Goal: Information Seeking & Learning: Learn about a topic

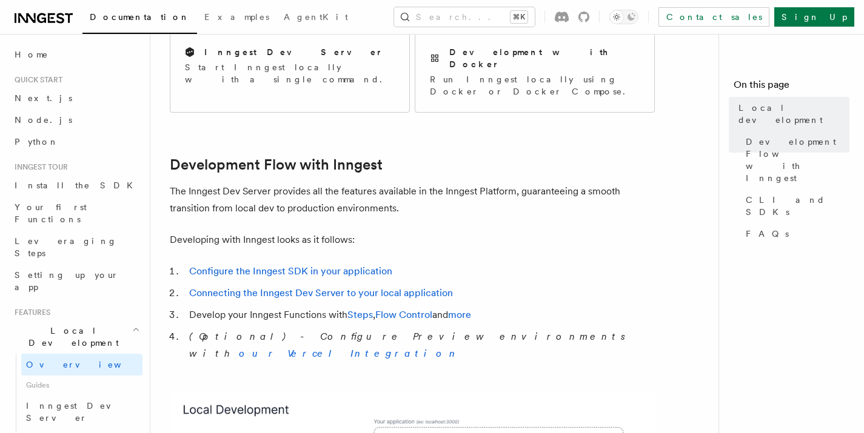
scroll to position [541, 0]
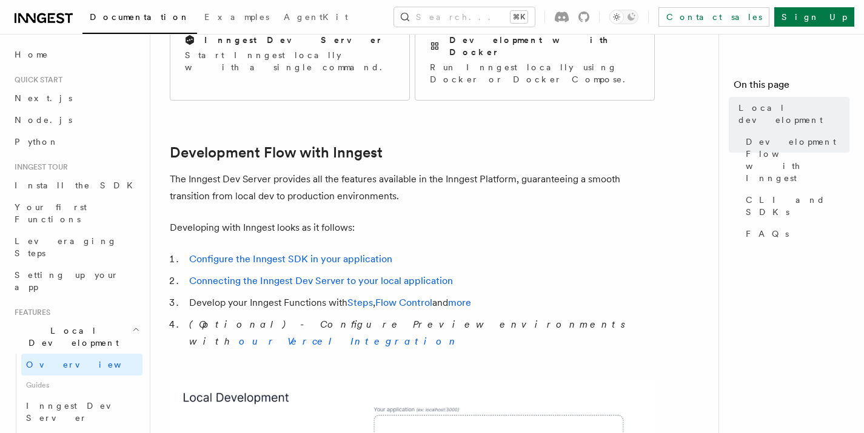
click at [187, 171] on p "The Inngest Dev Server provides all the features available in the Inngest Platf…" at bounding box center [412, 188] width 485 height 34
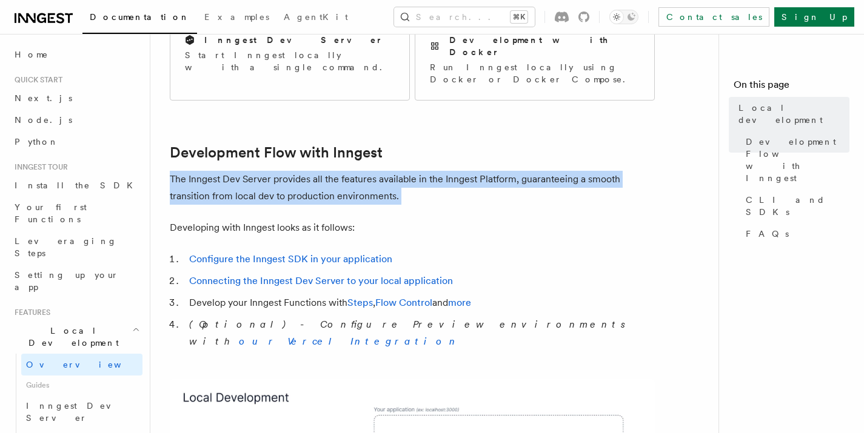
click at [187, 171] on p "The Inngest Dev Server provides all the features available in the Inngest Platf…" at bounding box center [412, 188] width 485 height 34
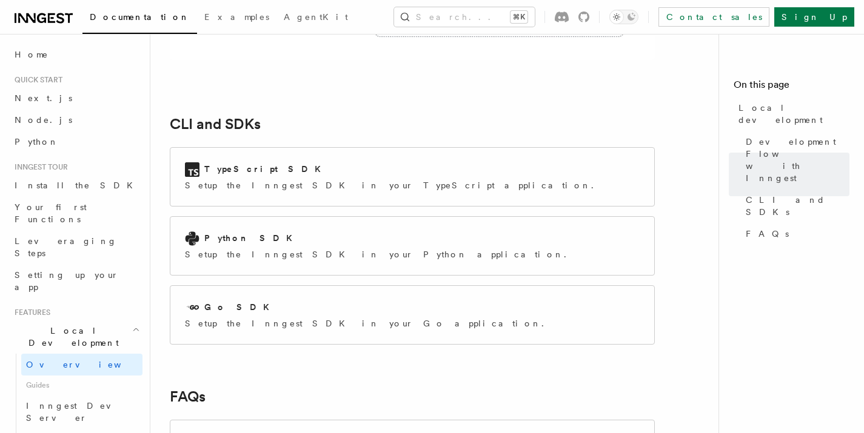
scroll to position [1545, 0]
click at [272, 179] on p "Setup the Inngest SDK in your TypeScript application." at bounding box center [393, 185] width 416 height 12
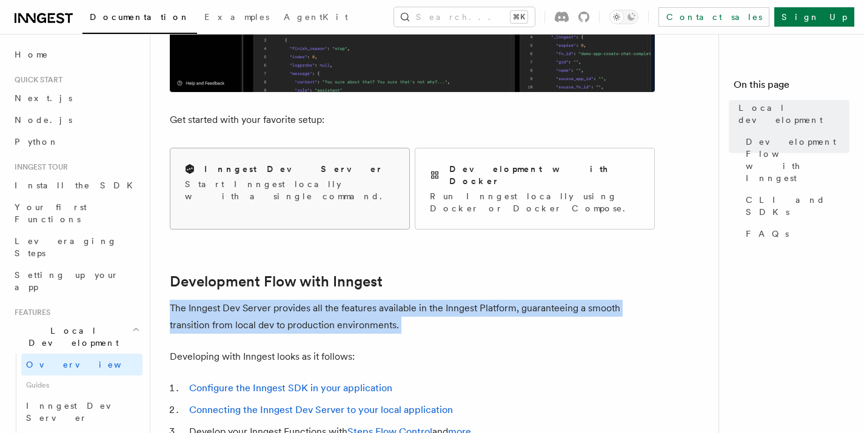
scroll to position [0, 0]
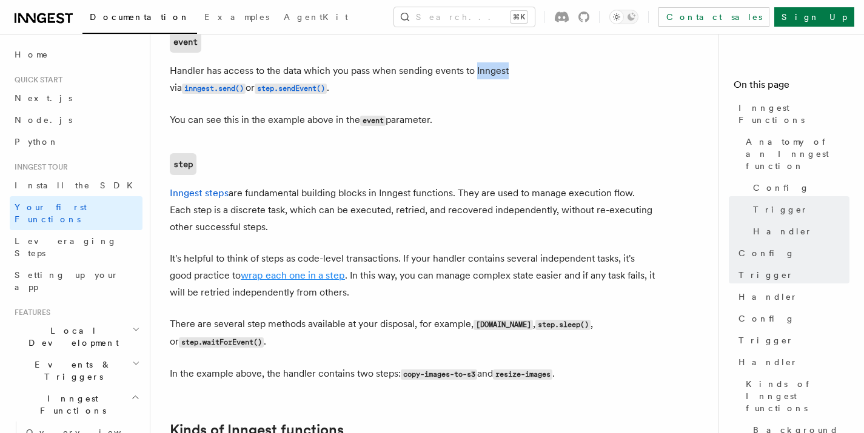
scroll to position [1541, 0]
click at [299, 185] on p "Inngest steps are fundamental building blocks in Inngest functions. They are us…" at bounding box center [412, 210] width 485 height 51
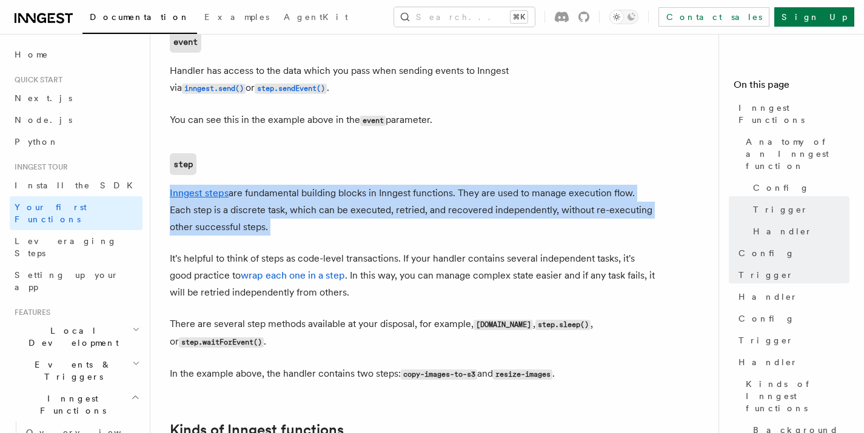
click at [299, 185] on p "Inngest steps are fundamental building blocks in Inngest functions. They are us…" at bounding box center [412, 210] width 485 height 51
click at [487, 185] on p "Inngest steps are fundamental building blocks in Inngest functions. They are us…" at bounding box center [412, 210] width 485 height 51
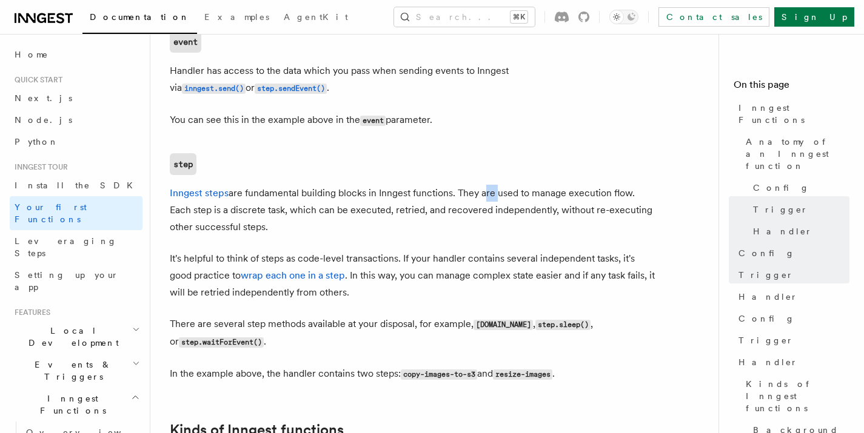
click at [487, 185] on p "Inngest steps are fundamental building blocks in Inngest functions. They are us…" at bounding box center [412, 210] width 485 height 51
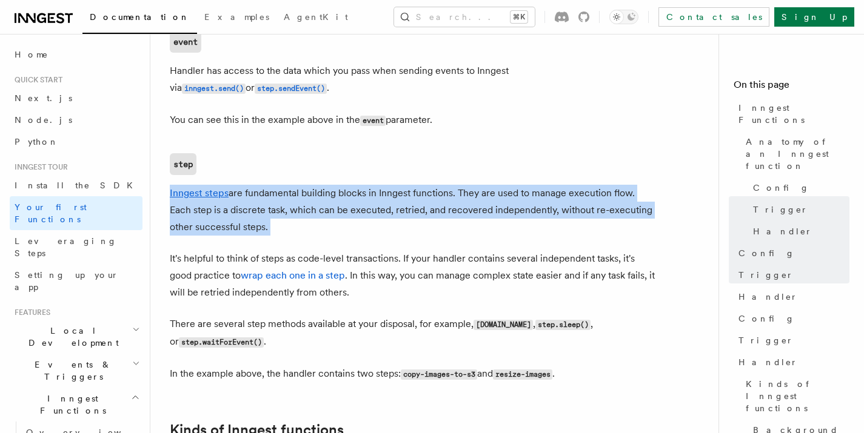
click at [487, 185] on p "Inngest steps are fundamental building blocks in Inngest functions. They are us…" at bounding box center [412, 210] width 485 height 51
click at [200, 185] on p "Inngest steps are fundamental building blocks in Inngest functions. They are us…" at bounding box center [412, 210] width 485 height 51
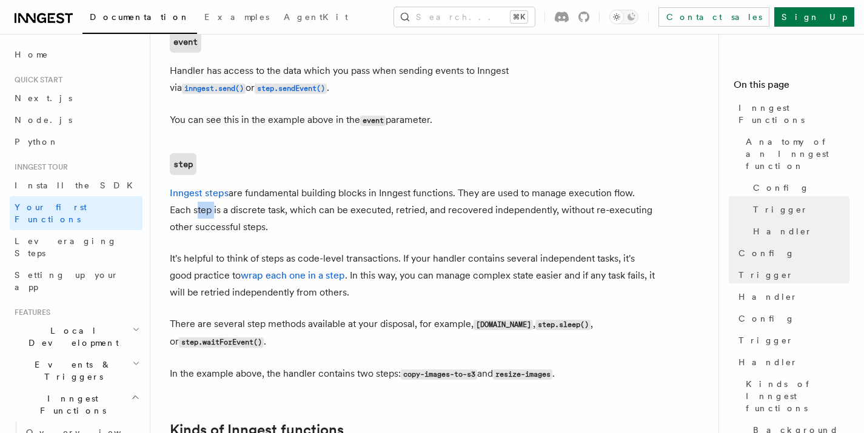
click at [200, 185] on p "Inngest steps are fundamental building blocks in Inngest functions. They are us…" at bounding box center [412, 210] width 485 height 51
click at [266, 185] on p "Inngest steps are fundamental building blocks in Inngest functions. They are us…" at bounding box center [412, 210] width 485 height 51
click at [306, 185] on p "Inngest steps are fundamental building blocks in Inngest functions. They are us…" at bounding box center [412, 210] width 485 height 51
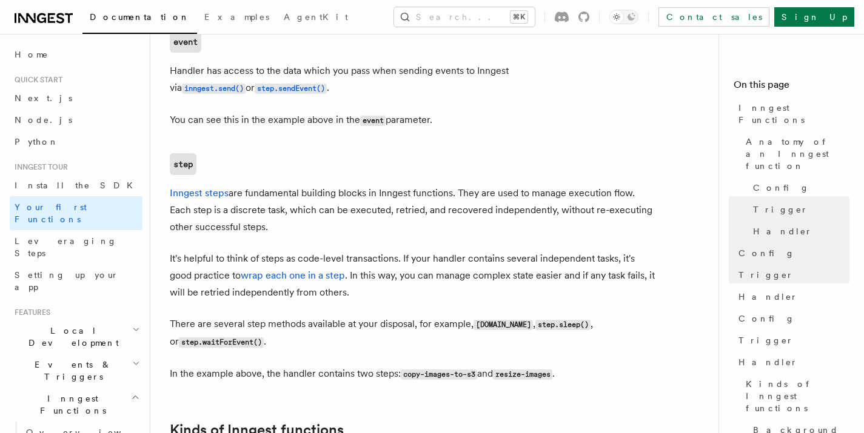
click at [396, 185] on p "Inngest steps are fundamental building blocks in Inngest functions. They are us…" at bounding box center [412, 210] width 485 height 51
click at [464, 185] on p "Inngest steps are fundamental building blocks in Inngest functions. They are us…" at bounding box center [412, 210] width 485 height 51
click at [515, 185] on p "Inngest steps are fundamental building blocks in Inngest functions. They are us…" at bounding box center [412, 210] width 485 height 51
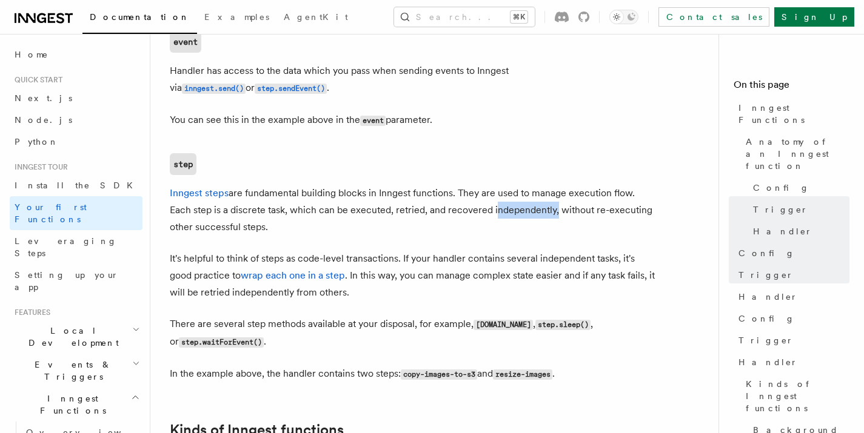
click at [515, 185] on p "Inngest steps are fundamental building blocks in Inngest functions. They are us…" at bounding box center [412, 210] width 485 height 51
click at [182, 185] on p "Inngest steps are fundamental building blocks in Inngest functions. They are us…" at bounding box center [412, 210] width 485 height 51
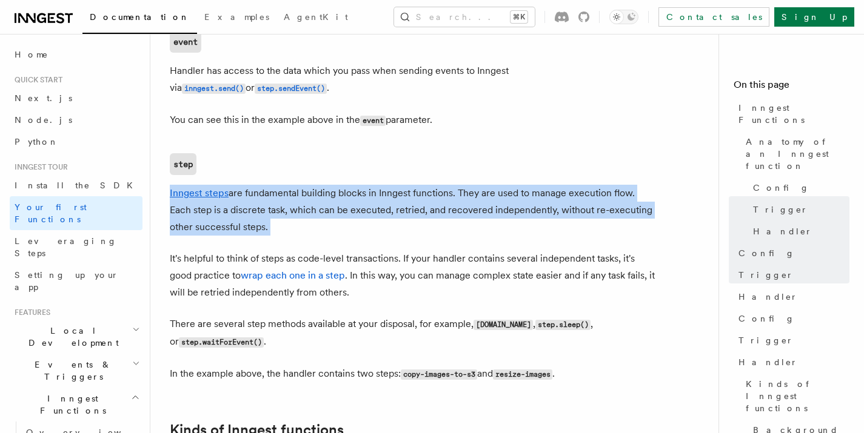
click at [182, 185] on p "Inngest steps are fundamental building blocks in Inngest functions. They are us…" at bounding box center [412, 210] width 485 height 51
click at [593, 185] on p "Inngest steps are fundamental building blocks in Inngest functions. They are us…" at bounding box center [412, 210] width 485 height 51
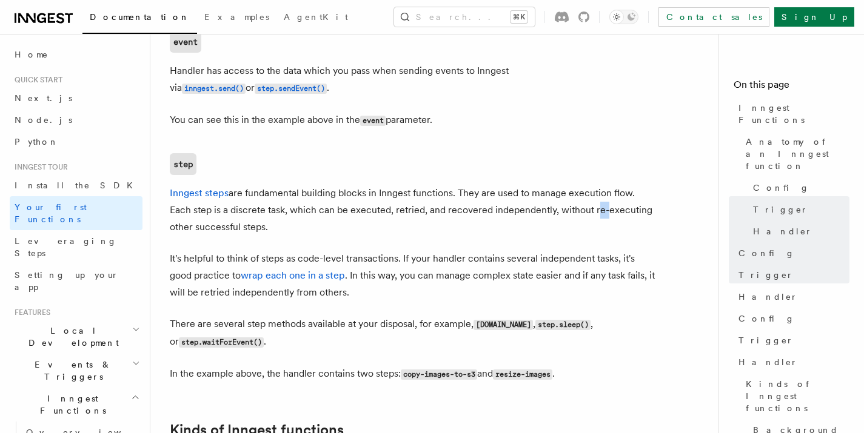
click at [593, 185] on p "Inngest steps are fundamental building blocks in Inngest functions. They are us…" at bounding box center [412, 210] width 485 height 51
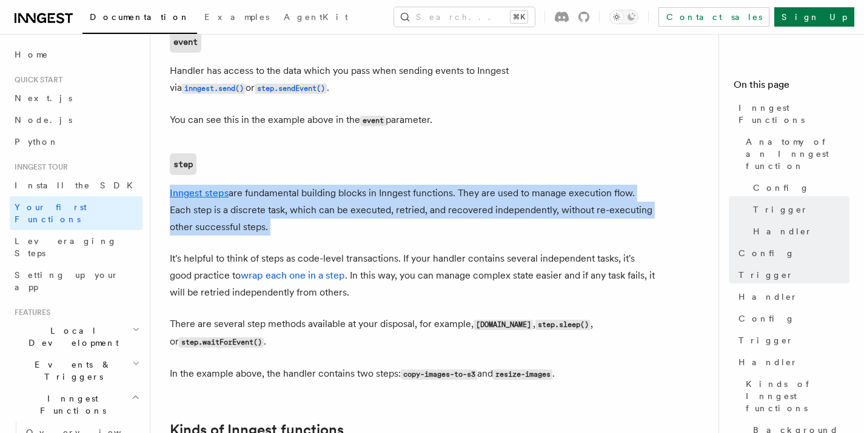
click at [593, 185] on p "Inngest steps are fundamental building blocks in Inngest functions. They are us…" at bounding box center [412, 210] width 485 height 51
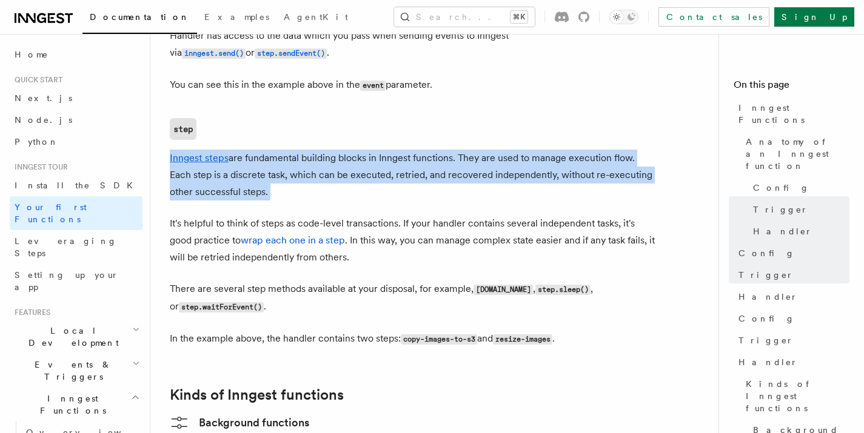
scroll to position [1576, 0]
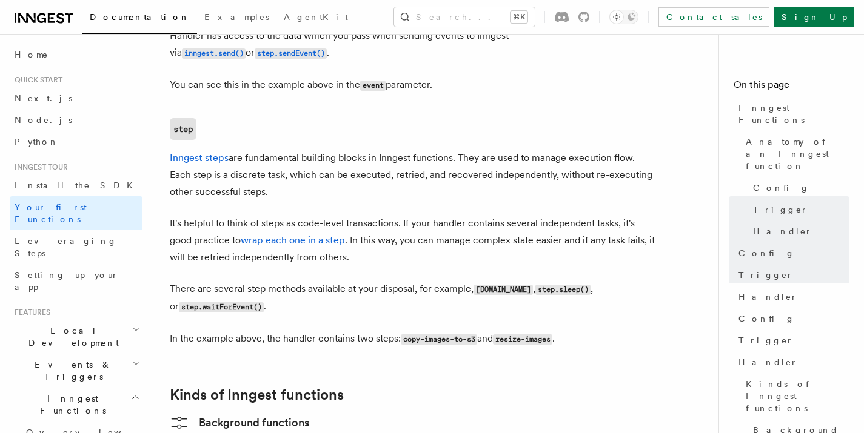
click at [202, 215] on p "It's helpful to think of steps as code-level transactions. If your handler cont…" at bounding box center [412, 240] width 485 height 51
click at [292, 215] on p "It's helpful to think of steps as code-level transactions. If your handler cont…" at bounding box center [412, 240] width 485 height 51
click at [291, 215] on p "It's helpful to think of steps as code-level transactions. If your handler cont…" at bounding box center [412, 240] width 485 height 51
click at [352, 215] on p "It's helpful to think of steps as code-level transactions. If your handler cont…" at bounding box center [412, 240] width 485 height 51
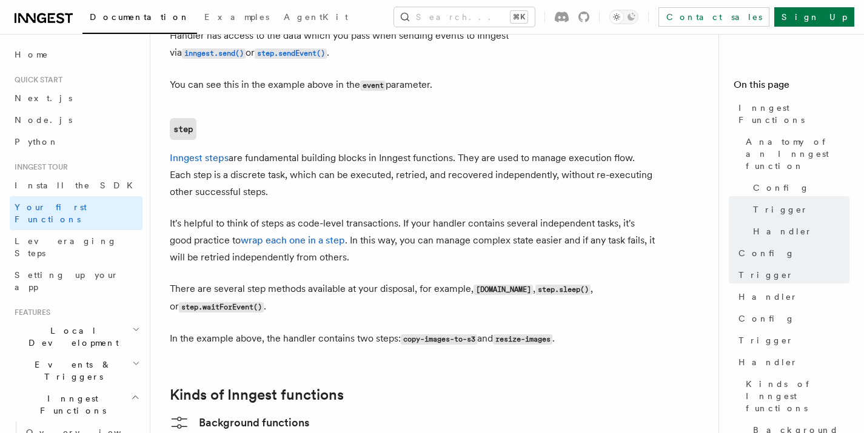
click at [335, 215] on p "It's helpful to think of steps as code-level transactions. If your handler cont…" at bounding box center [412, 240] width 485 height 51
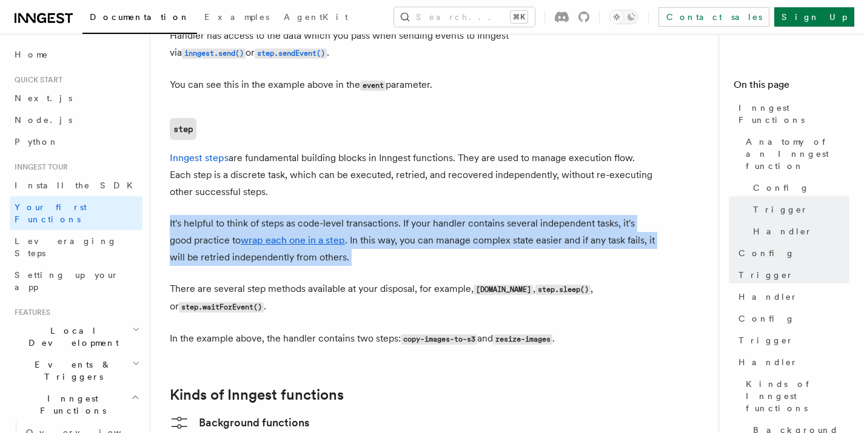
click at [335, 215] on p "It's helpful to think of steps as code-level transactions. If your handler cont…" at bounding box center [412, 240] width 485 height 51
click at [367, 215] on p "It's helpful to think of steps as code-level transactions. If your handler cont…" at bounding box center [412, 240] width 485 height 51
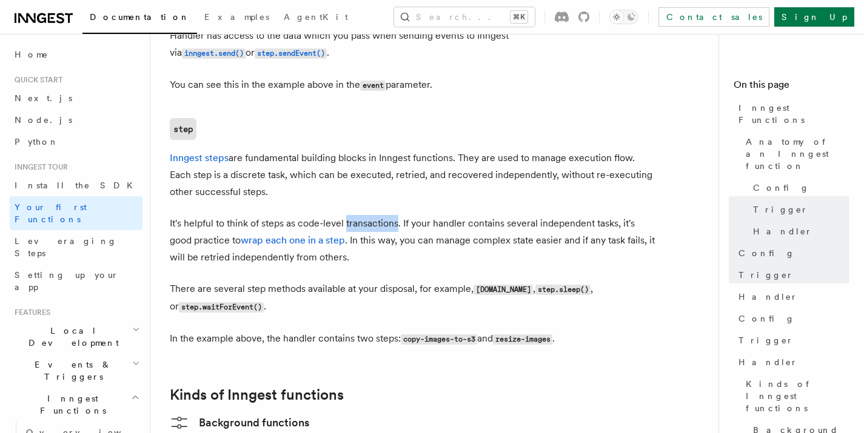
click at [367, 215] on p "It's helpful to think of steps as code-level transactions. If your handler cont…" at bounding box center [412, 240] width 485 height 51
click at [450, 215] on p "It's helpful to think of steps as code-level transactions. If your handler cont…" at bounding box center [412, 240] width 485 height 51
click at [484, 215] on p "It's helpful to think of steps as code-level transactions. If your handler cont…" at bounding box center [412, 240] width 485 height 51
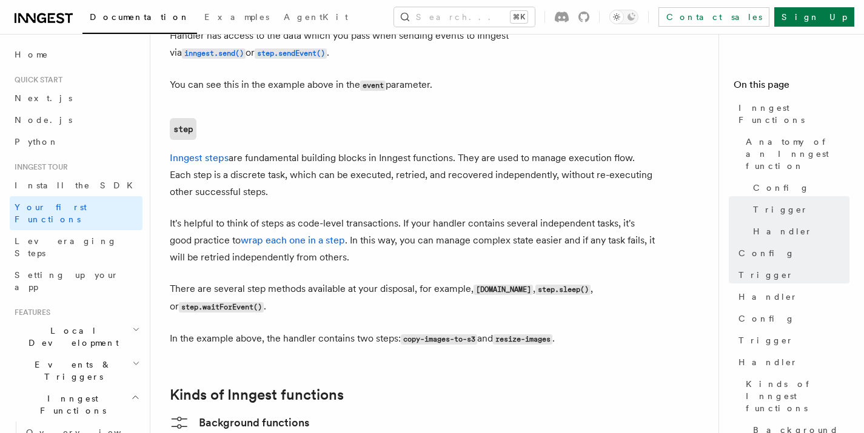
click at [521, 215] on p "It's helpful to think of steps as code-level transactions. If your handler cont…" at bounding box center [412, 240] width 485 height 51
click at [562, 215] on p "It's helpful to think of steps as code-level transactions. If your handler cont…" at bounding box center [412, 240] width 485 height 51
click at [600, 215] on p "It's helpful to think of steps as code-level transactions. If your handler cont…" at bounding box center [412, 240] width 485 height 51
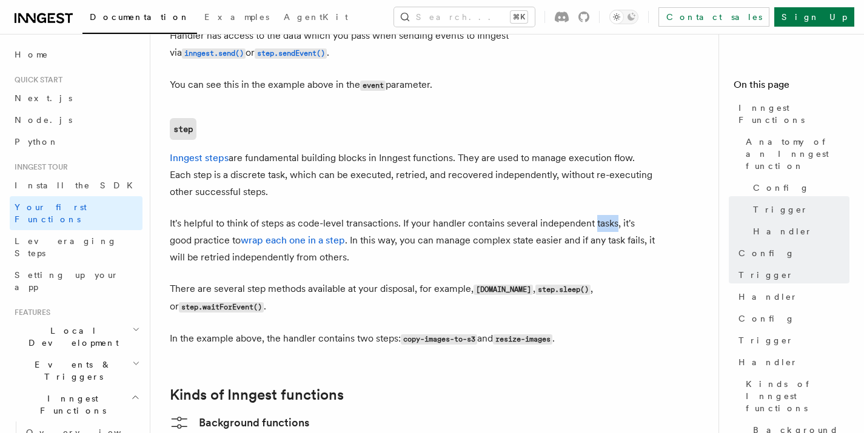
click at [600, 215] on p "It's helpful to think of steps as code-level transactions. If your handler cont…" at bounding box center [412, 240] width 485 height 51
click at [543, 215] on p "It's helpful to think of steps as code-level transactions. If your handler cont…" at bounding box center [412, 240] width 485 height 51
click at [267, 215] on p "It's helpful to think of steps as code-level transactions. If your handler cont…" at bounding box center [412, 240] width 485 height 51
click at [373, 215] on p "It's helpful to think of steps as code-level transactions. If your handler cont…" at bounding box center [412, 240] width 485 height 51
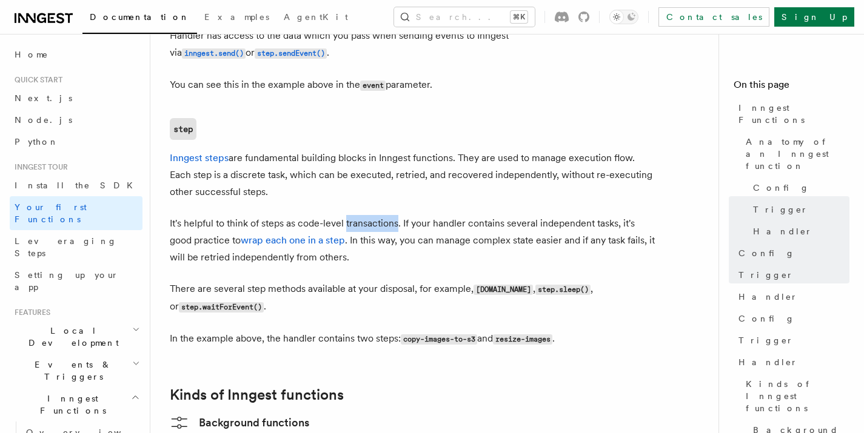
click at [373, 215] on p "It's helpful to think of steps as code-level transactions. If your handler cont…" at bounding box center [412, 240] width 485 height 51
click at [450, 215] on p "It's helpful to think of steps as code-level transactions. If your handler cont…" at bounding box center [412, 240] width 485 height 51
click at [527, 215] on p "It's helpful to think of steps as code-level transactions. If your handler cont…" at bounding box center [412, 240] width 485 height 51
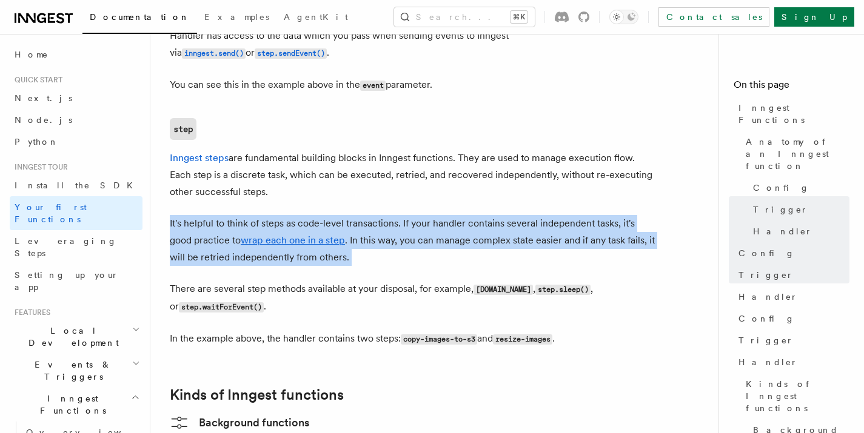
click at [527, 215] on p "It's helpful to think of steps as code-level transactions. If your handler cont…" at bounding box center [412, 240] width 485 height 51
click at [202, 215] on p "It's helpful to think of steps as code-level transactions. If your handler cont…" at bounding box center [412, 240] width 485 height 51
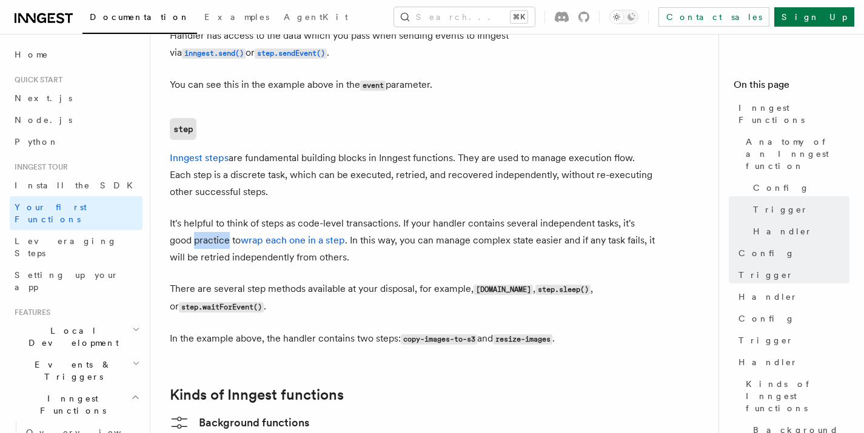
click at [202, 215] on p "It's helpful to think of steps as code-level transactions. If your handler cont…" at bounding box center [412, 240] width 485 height 51
click at [372, 215] on p "It's helpful to think of steps as code-level transactions. If your handler cont…" at bounding box center [412, 240] width 485 height 51
click at [393, 215] on p "It's helpful to think of steps as code-level transactions. If your handler cont…" at bounding box center [412, 240] width 485 height 51
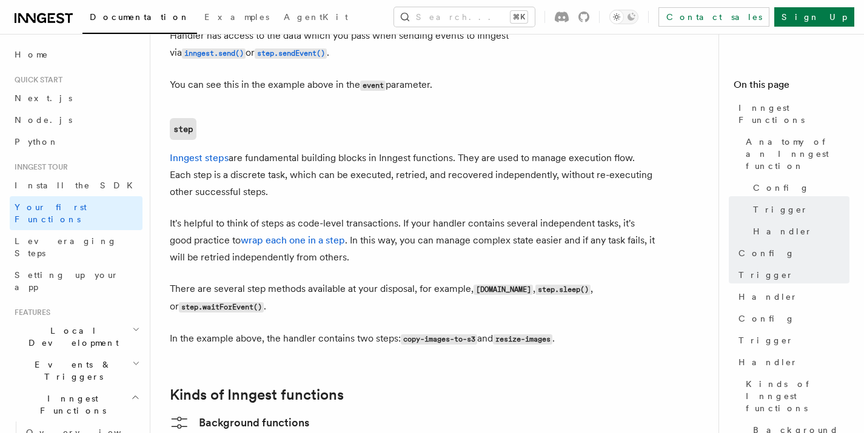
click at [436, 215] on p "It's helpful to think of steps as code-level transactions. If your handler cont…" at bounding box center [412, 240] width 485 height 51
click at [530, 215] on p "It's helpful to think of steps as code-level transactions. If your handler cont…" at bounding box center [412, 240] width 485 height 51
click at [222, 215] on p "It's helpful to think of steps as code-level transactions. If your handler cont…" at bounding box center [412, 240] width 485 height 51
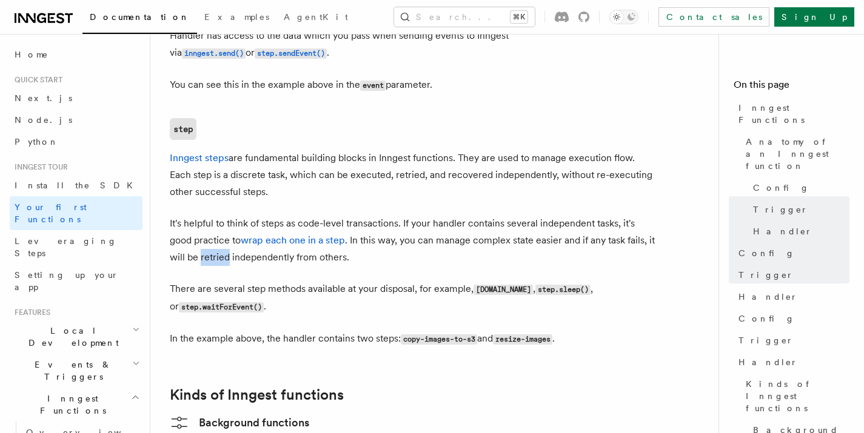
click at [222, 215] on p "It's helpful to think of steps as code-level transactions. If your handler cont…" at bounding box center [412, 240] width 485 height 51
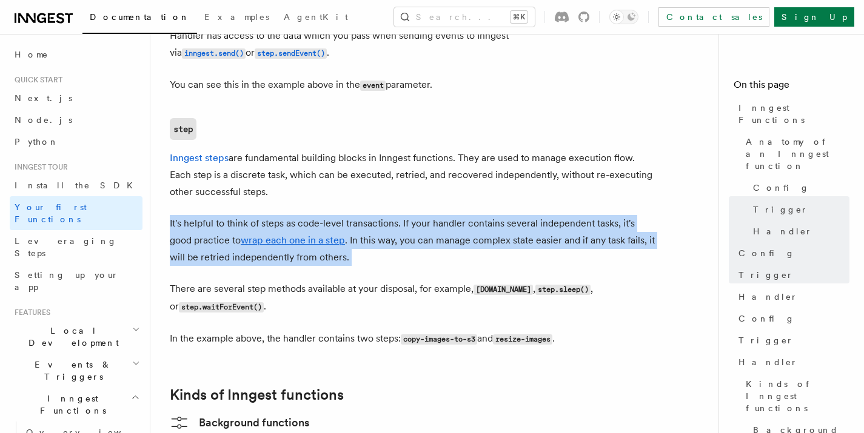
click at [222, 215] on p "It's helpful to think of steps as code-level transactions. If your handler cont…" at bounding box center [412, 240] width 485 height 51
click at [378, 215] on p "It's helpful to think of steps as code-level transactions. If your handler cont…" at bounding box center [412, 240] width 485 height 51
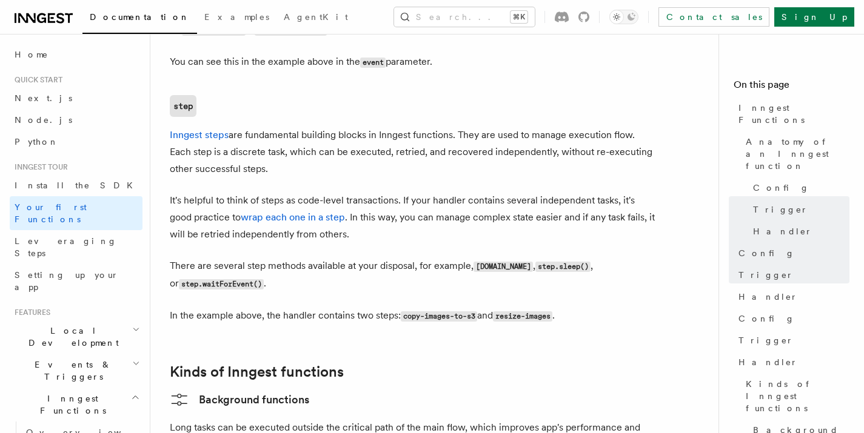
scroll to position [1609, 0]
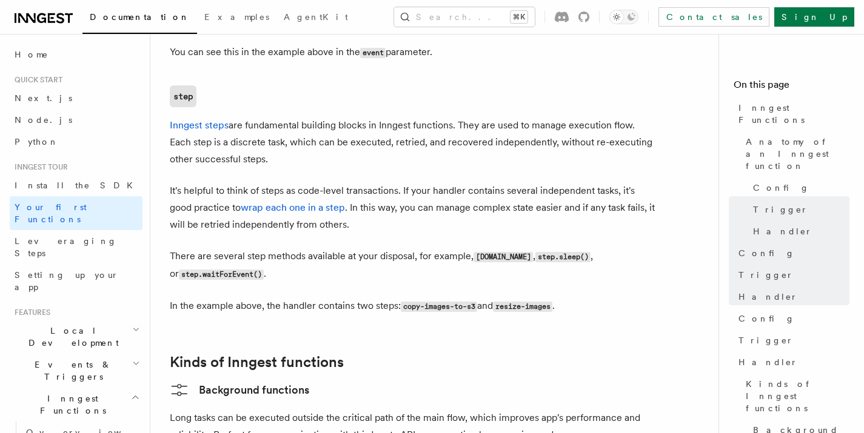
click at [192, 248] on p "There are several step methods available at your disposal, for example, step.ru…" at bounding box center [412, 265] width 485 height 35
click at [272, 248] on p "There are several step methods available at your disposal, for example, step.ru…" at bounding box center [412, 265] width 485 height 35
click at [321, 248] on p "There are several step methods available at your disposal, for example, step.ru…" at bounding box center [412, 265] width 485 height 35
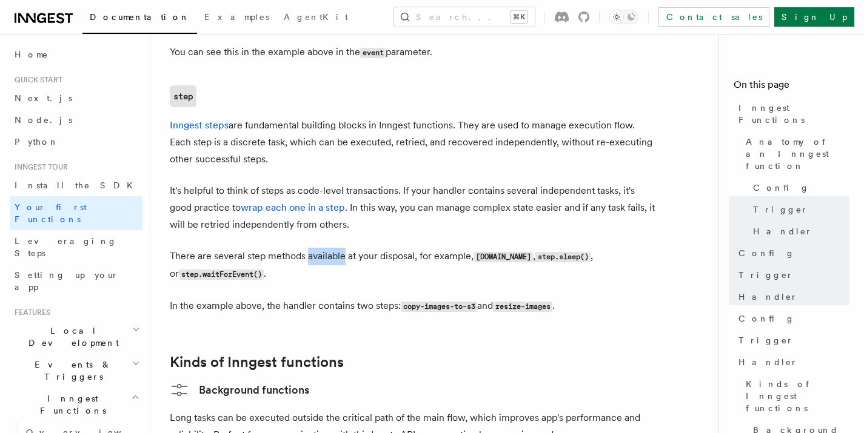
click at [321, 248] on p "There are several step methods available at your disposal, for example, step.ru…" at bounding box center [412, 265] width 485 height 35
click at [404, 248] on p "There are several step methods available at your disposal, for example, step.ru…" at bounding box center [412, 265] width 485 height 35
click at [450, 248] on p "There are several step methods available at your disposal, for example, step.ru…" at bounding box center [412, 265] width 485 height 35
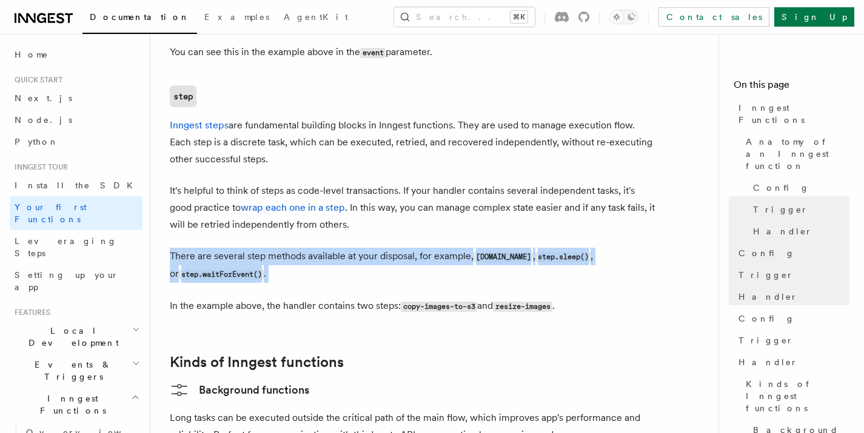
click at [450, 248] on p "There are several step methods available at your disposal, for example, step.ru…" at bounding box center [412, 265] width 485 height 35
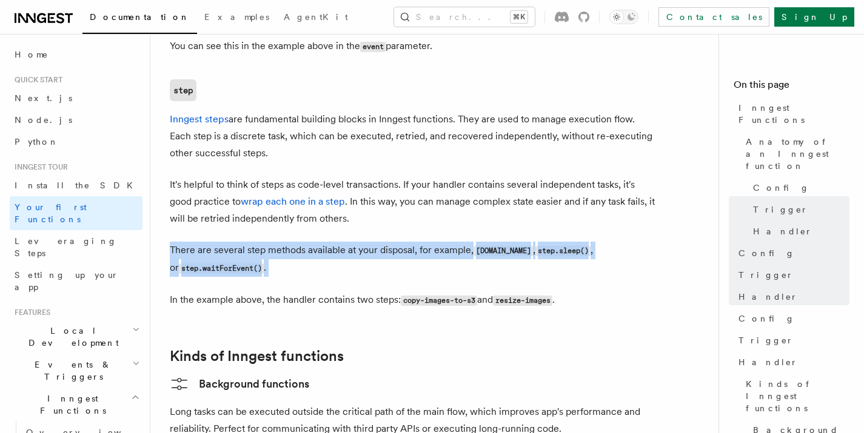
scroll to position [1629, 0]
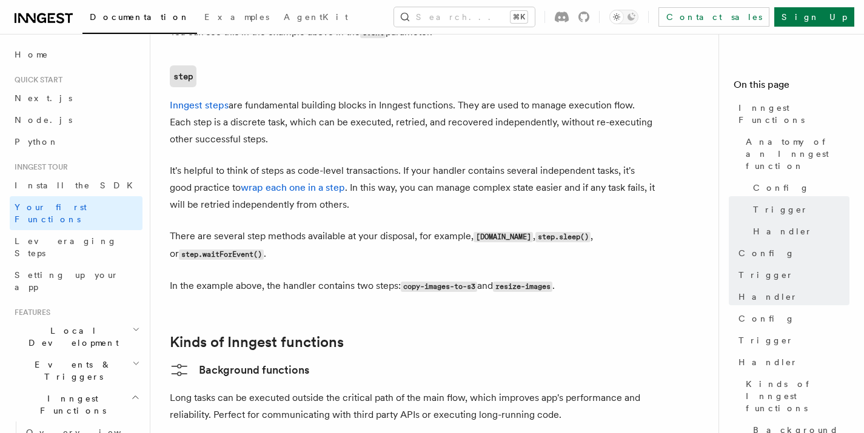
click at [172, 278] on p "In the example above, the handler contains two steps: copy-images-to-s3 and res…" at bounding box center [412, 287] width 485 height 18
click at [173, 278] on p "In the example above, the handler contains two steps: copy-images-to-s3 and res…" at bounding box center [412, 287] width 485 height 18
click at [219, 278] on p "In the example above, the handler contains two steps: copy-images-to-s3 and res…" at bounding box center [412, 287] width 485 height 18
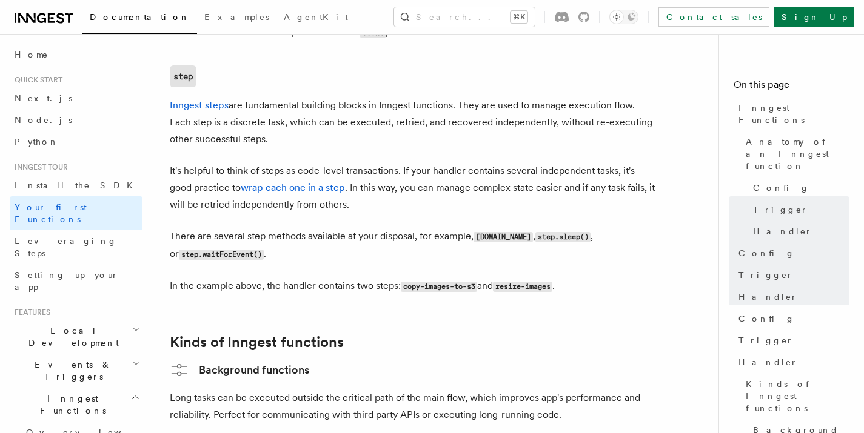
click at [299, 278] on p "In the example above, the handler contains two steps: copy-images-to-s3 and res…" at bounding box center [412, 287] width 485 height 18
click at [361, 278] on p "In the example above, the handler contains two steps: copy-images-to-s3 and res…" at bounding box center [412, 287] width 485 height 18
click at [381, 278] on p "In the example above, the handler contains two steps: copy-images-to-s3 and res…" at bounding box center [412, 287] width 485 height 18
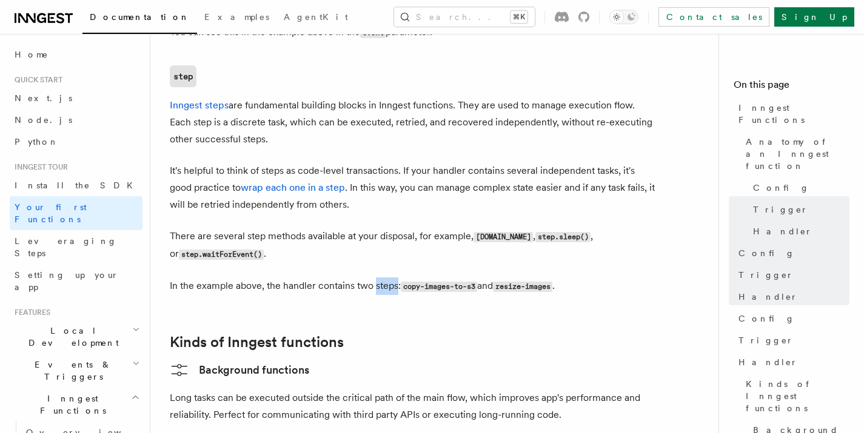
click at [381, 278] on p "In the example above, the handler contains two steps: copy-images-to-s3 and res…" at bounding box center [412, 287] width 485 height 18
click at [455, 282] on code "copy-images-to-s3" at bounding box center [439, 287] width 76 height 10
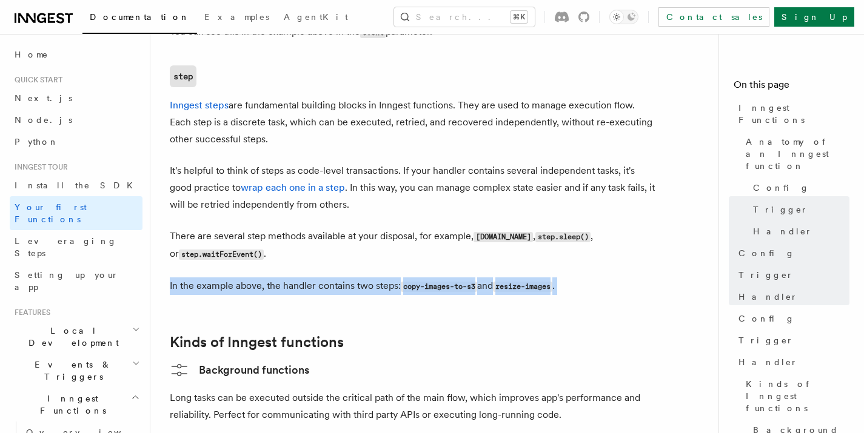
click at [455, 282] on code "copy-images-to-s3" at bounding box center [439, 287] width 76 height 10
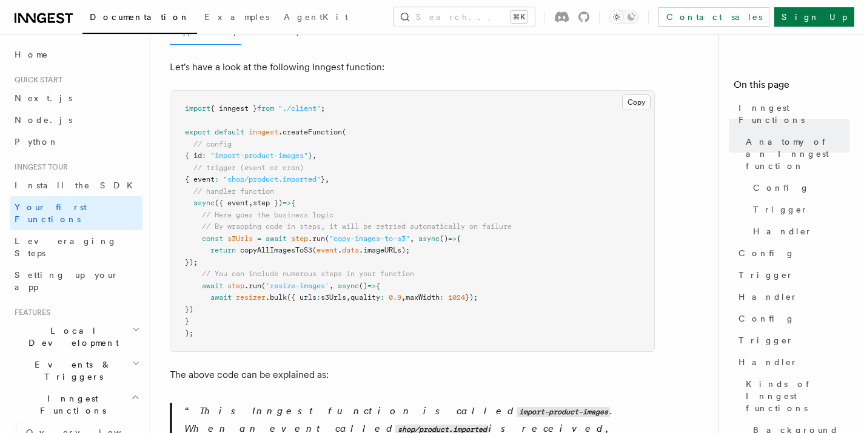
scroll to position [295, 0]
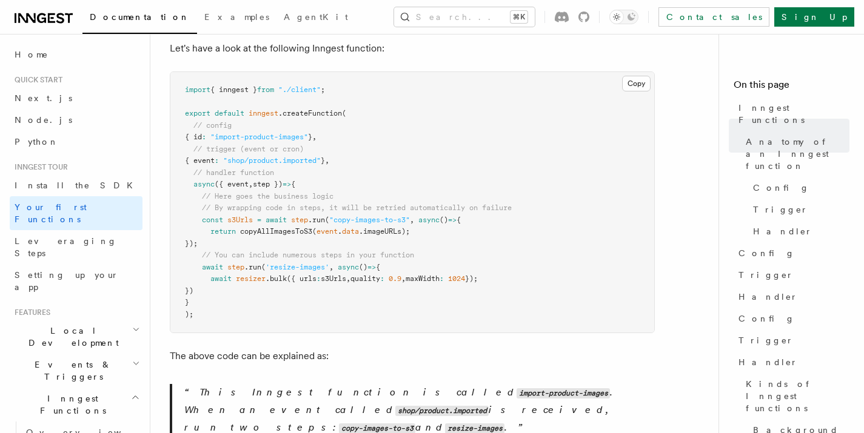
drag, startPoint x: 205, startPoint y: 204, endPoint x: 269, endPoint y: 228, distance: 67.9
click at [270, 228] on pre "import { inngest } from "./client" ; export default inngest .createFunction ( /…" at bounding box center [412, 202] width 484 height 261
drag, startPoint x: 242, startPoint y: 261, endPoint x: 199, endPoint y: 261, distance: 43.0
click at [242, 275] on span "resizer" at bounding box center [251, 279] width 30 height 8
drag, startPoint x: 202, startPoint y: 250, endPoint x: 253, endPoint y: 281, distance: 59.6
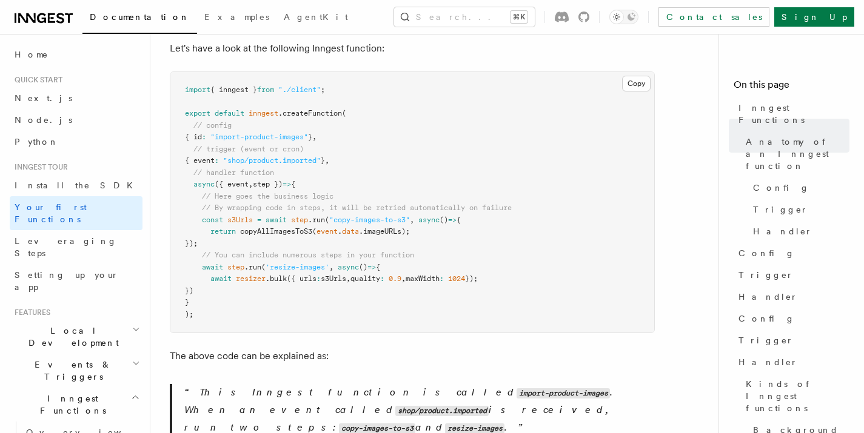
click at [216, 269] on pre "import { inngest } from "./client" ; export default inngest .createFunction ( /…" at bounding box center [412, 202] width 484 height 261
click at [272, 284] on pre "import { inngest } from "./client" ; export default inngest .createFunction ( /…" at bounding box center [412, 202] width 484 height 261
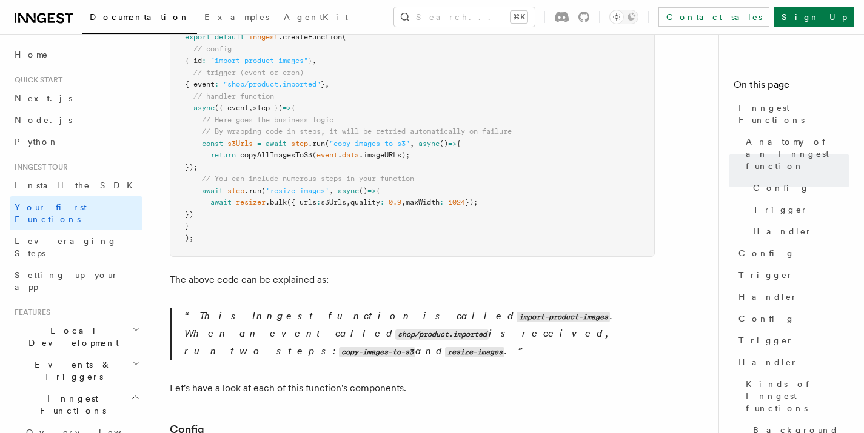
scroll to position [253, 0]
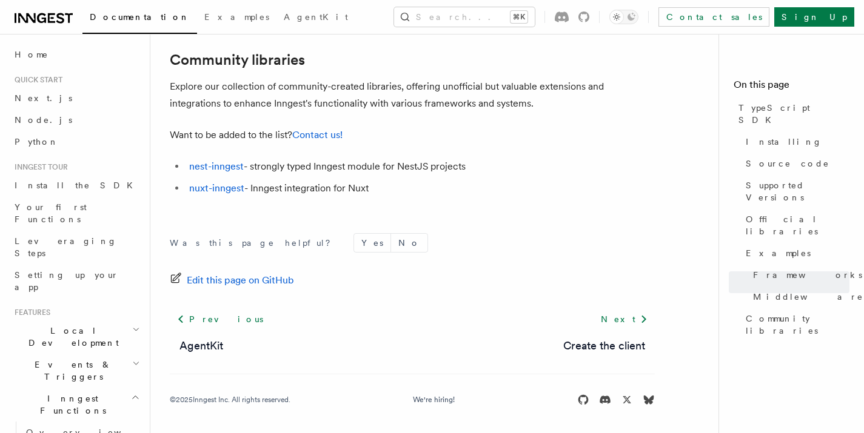
scroll to position [496, 0]
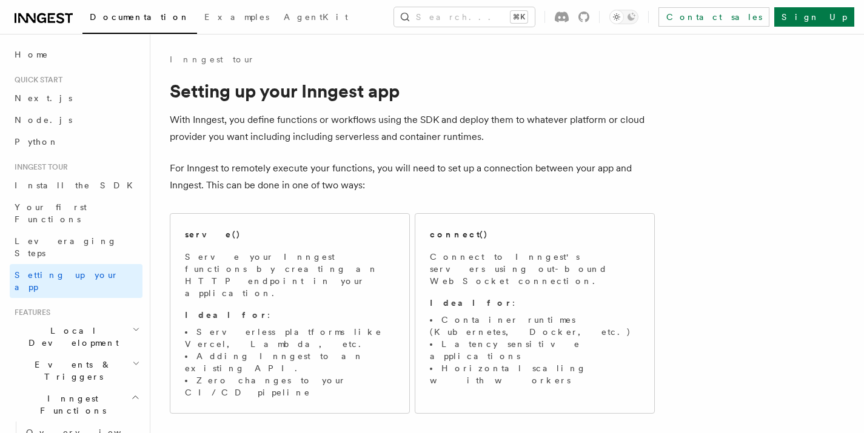
click at [552, 170] on p "For Inngest to remotely execute your functions, you will need to set up a conne…" at bounding box center [412, 177] width 485 height 34
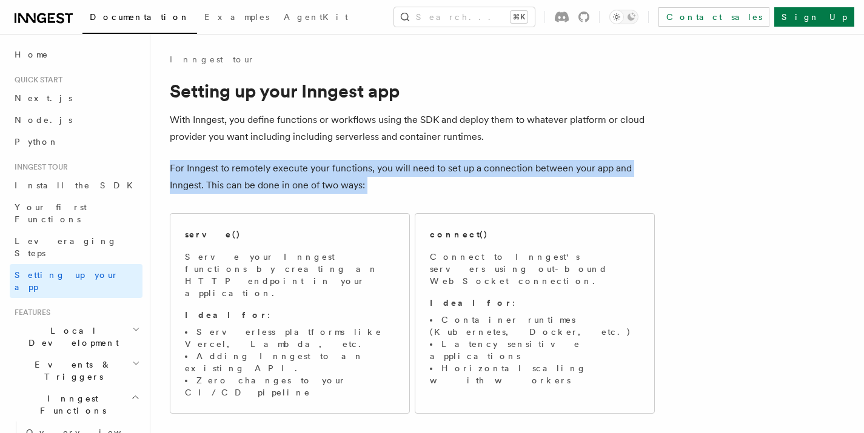
click at [552, 170] on p "For Inngest to remotely execute your functions, you will need to set up a conne…" at bounding box center [412, 177] width 485 height 34
click at [569, 172] on p "For Inngest to remotely execute your functions, you will need to set up a conne…" at bounding box center [412, 177] width 485 height 34
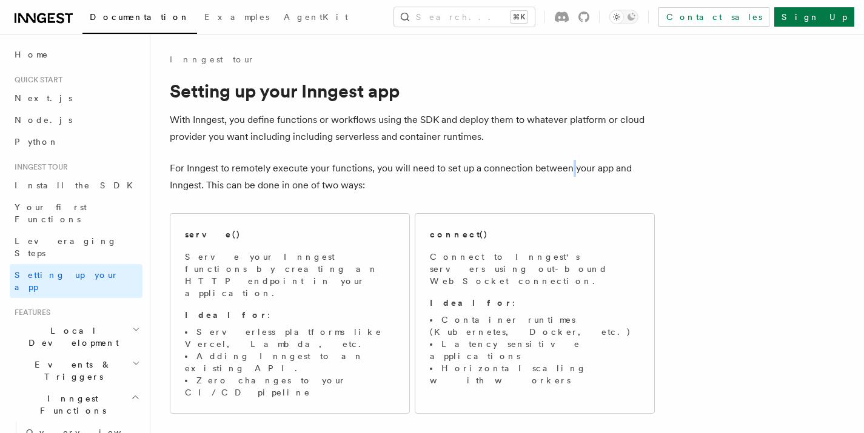
click at [569, 172] on p "For Inngest to remotely execute your functions, you will need to set up a conne…" at bounding box center [412, 177] width 485 height 34
click at [592, 169] on p "For Inngest to remotely execute your functions, you will need to set up a conne…" at bounding box center [412, 177] width 485 height 34
click at [170, 179] on p "For Inngest to remotely execute your functions, you will need to set up a conne…" at bounding box center [412, 177] width 485 height 34
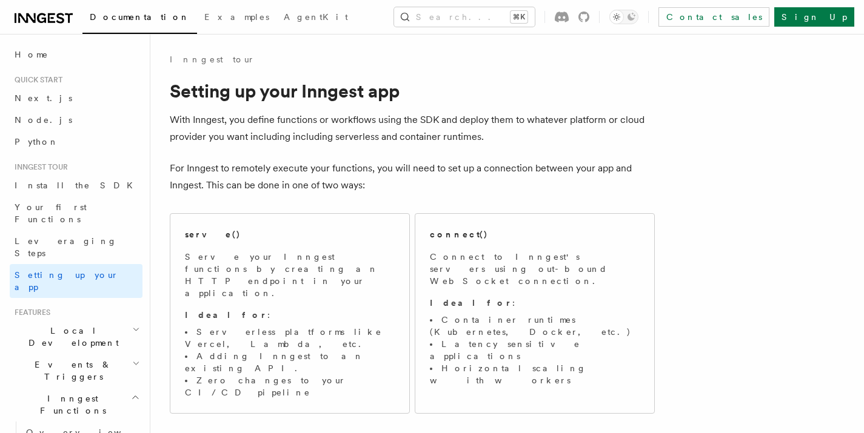
click at [279, 183] on p "For Inngest to remotely execute your functions, you will need to set up a conne…" at bounding box center [412, 177] width 485 height 34
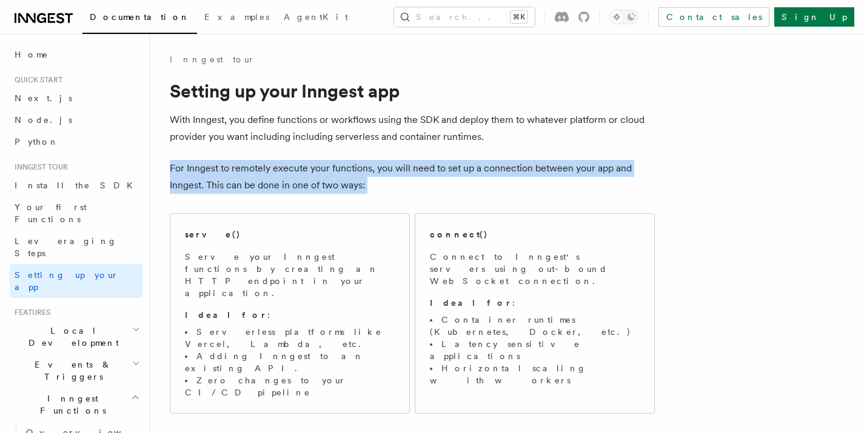
click at [279, 183] on p "For Inngest to remotely execute your functions, you will need to set up a conne…" at bounding box center [412, 177] width 485 height 34
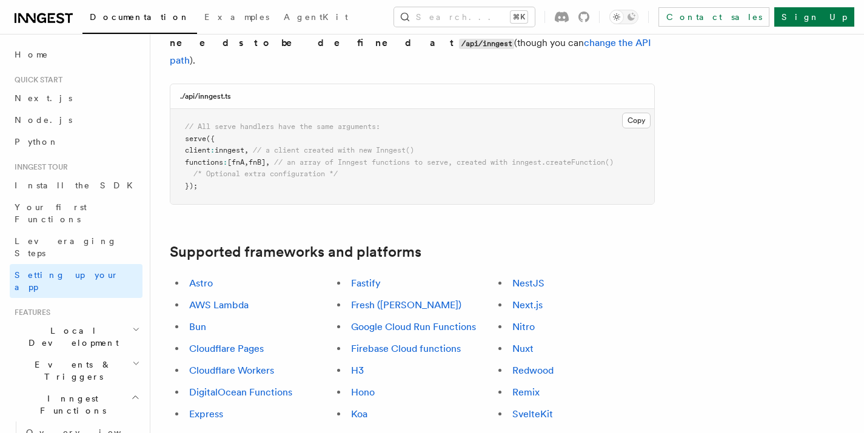
scroll to position [558, 0]
click at [528, 278] on link "NestJS" at bounding box center [528, 284] width 32 height 12
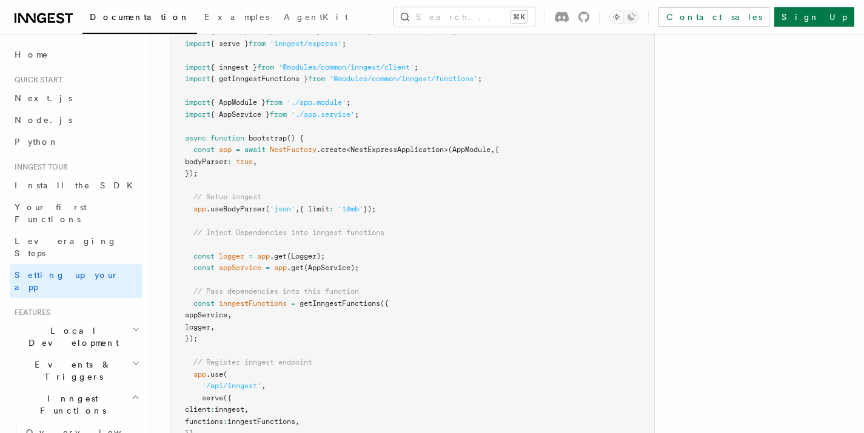
scroll to position [6922, 0]
click at [232, 156] on span ":" at bounding box center [229, 160] width 4 height 8
click at [293, 144] on span "NestFactory" at bounding box center [293, 148] width 47 height 8
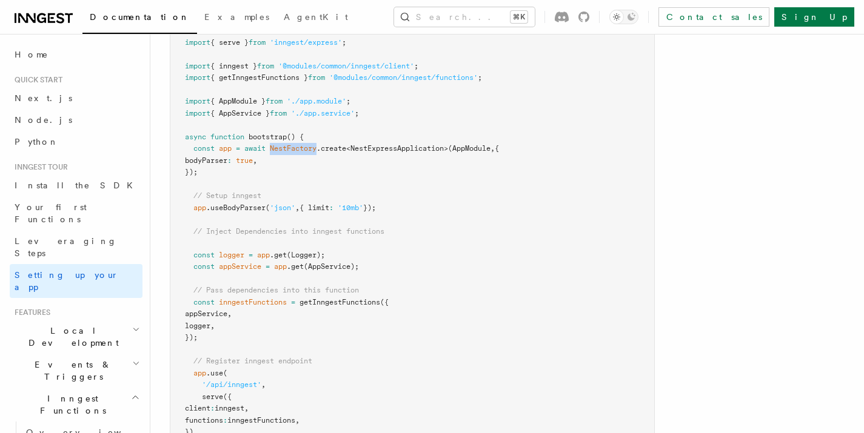
click at [293, 144] on span "NestFactory" at bounding box center [293, 148] width 47 height 8
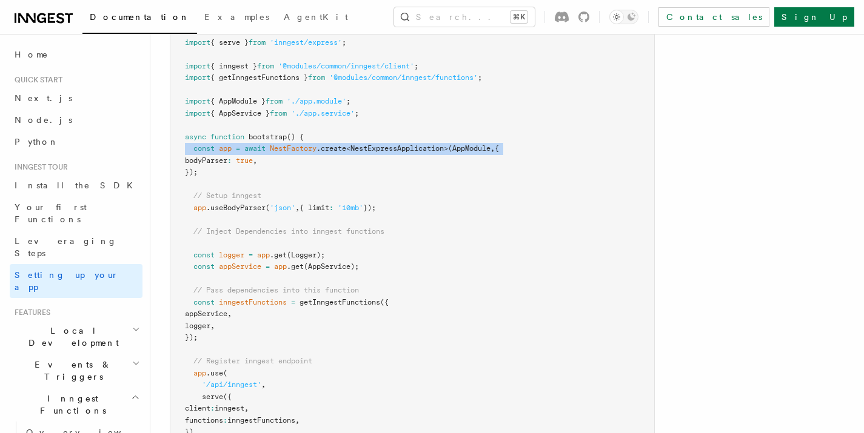
click at [293, 144] on span "NestFactory" at bounding box center [293, 148] width 47 height 8
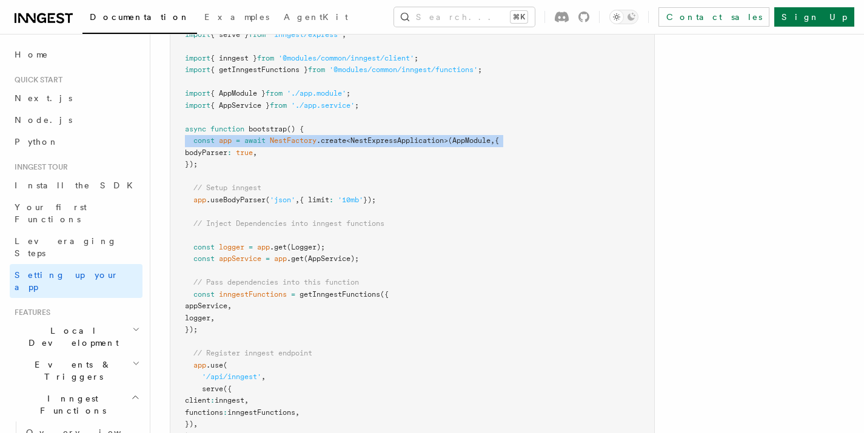
scroll to position [6974, 0]
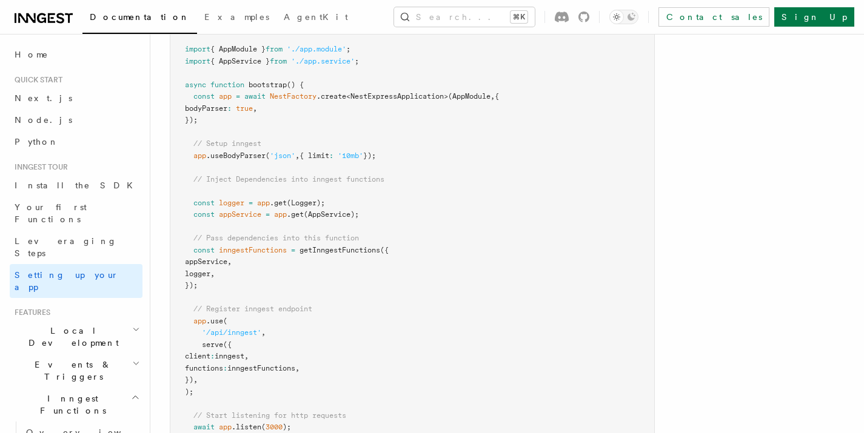
click at [238, 227] on pre "import { Logger } from '@nestjs/common' ; import { NestFactory } from '@nestjs/…" at bounding box center [412, 209] width 484 height 544
click at [237, 227] on pre "import { Logger } from '@nestjs/common' ; import { NestFactory } from '@nestjs/…" at bounding box center [412, 209] width 484 height 544
click at [212, 240] on pre "import { Logger } from '@nestjs/common' ; import { NestFactory } from '@nestjs/…" at bounding box center [412, 209] width 484 height 544
click at [213, 240] on pre "import { Logger } from '@nestjs/common' ; import { NestFactory } from '@nestjs/…" at bounding box center [412, 209] width 484 height 544
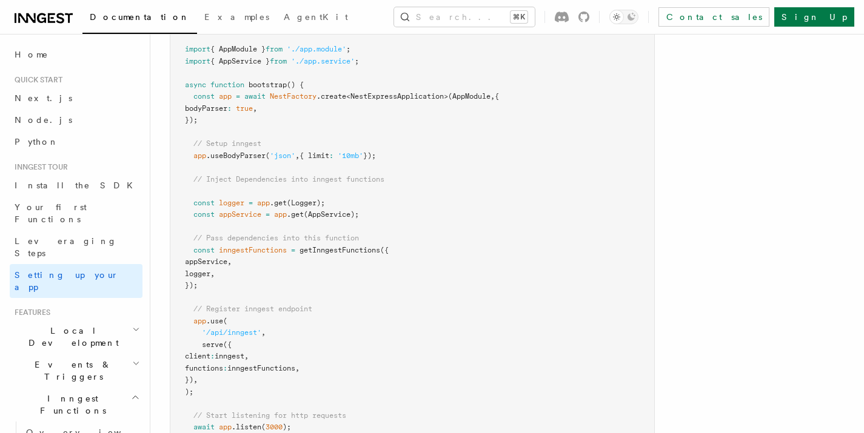
click at [213, 240] on pre "import { Logger } from '@nestjs/common' ; import { NestFactory } from '@nestjs/…" at bounding box center [412, 209] width 484 height 544
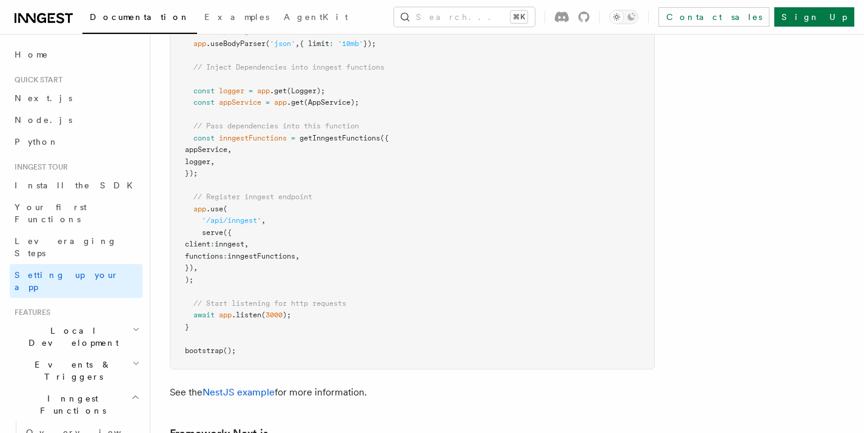
scroll to position [7086, 0]
click at [249, 216] on span "'/api/inngest'" at bounding box center [231, 220] width 59 height 8
click at [223, 252] on span "functions" at bounding box center [204, 256] width 38 height 8
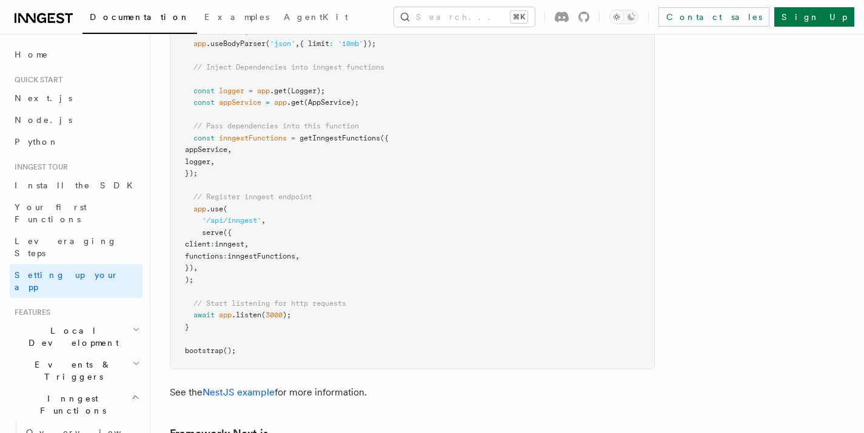
click at [223, 252] on span "functions" at bounding box center [204, 256] width 38 height 8
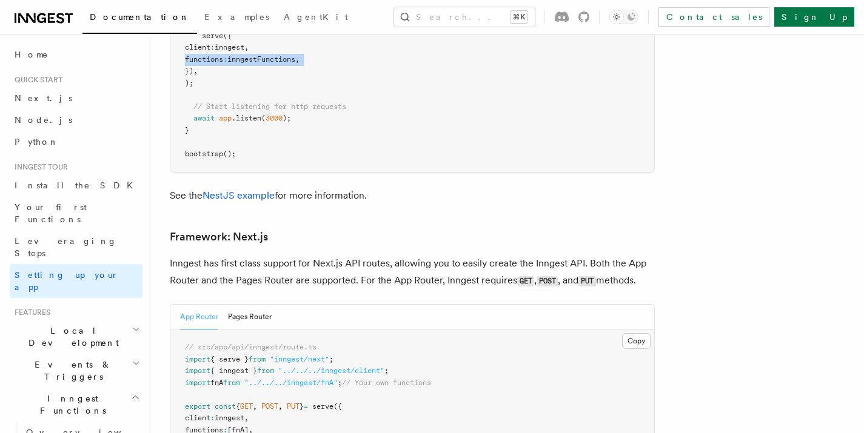
scroll to position [7236, 0]
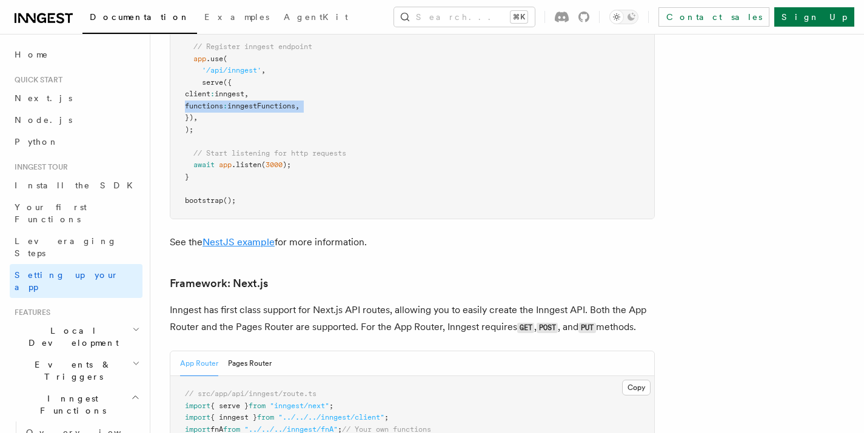
click at [259, 236] on link "NestJS example" at bounding box center [238, 242] width 72 height 12
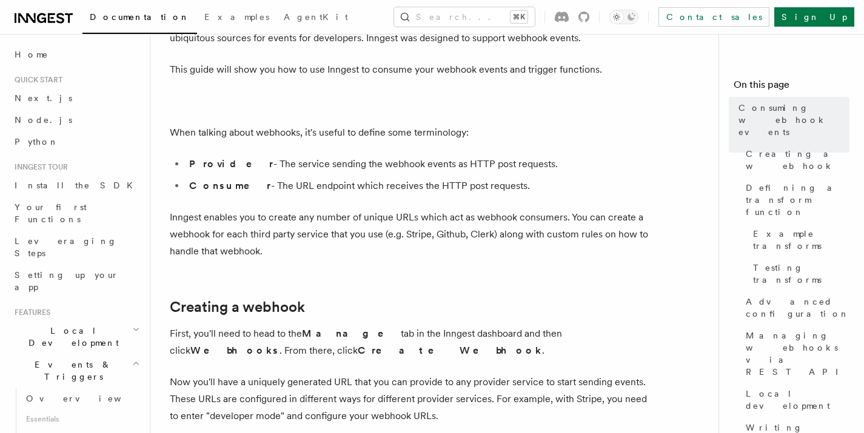
scroll to position [100, 0]
click at [319, 162] on li "Provider - The service sending the webhook events as HTTP post requests." at bounding box center [419, 163] width 469 height 17
click at [318, 162] on li "Provider - The service sending the webhook events as HTTP post requests." at bounding box center [419, 163] width 469 height 17
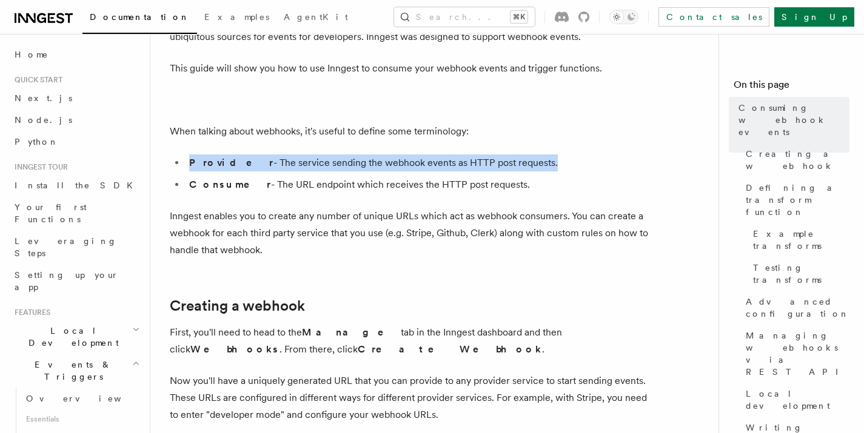
click at [318, 162] on li "Provider - The service sending the webhook events as HTTP post requests." at bounding box center [419, 163] width 469 height 17
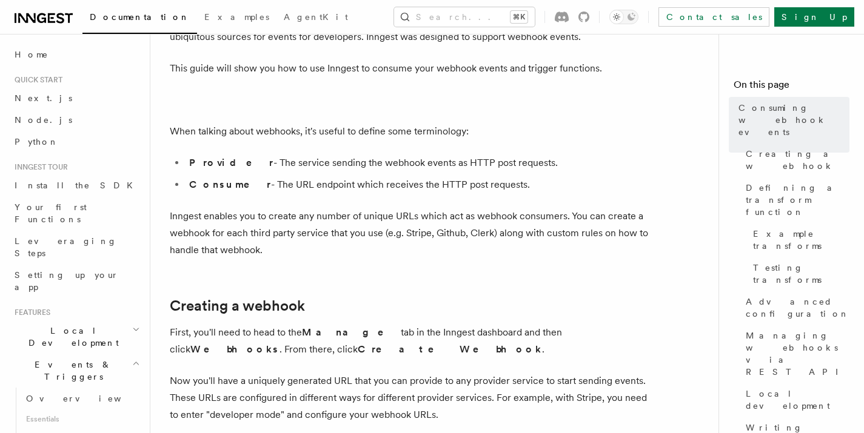
click at [267, 186] on li "Consumer - The URL endpoint which receives the HTTP post requests." at bounding box center [419, 184] width 469 height 17
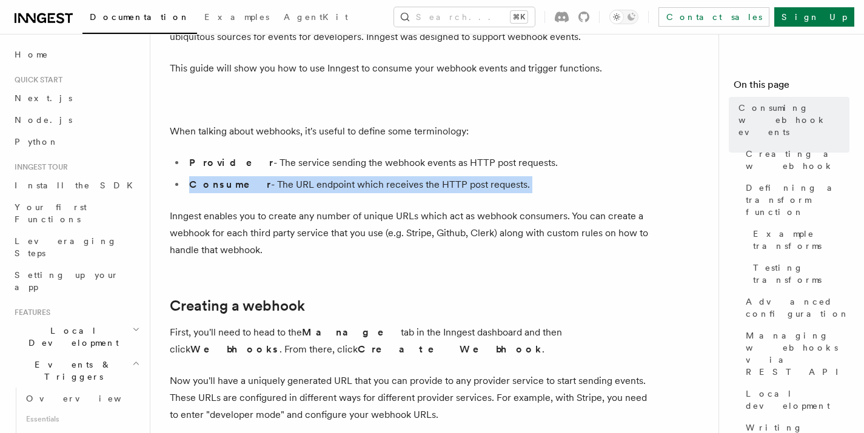
click at [267, 186] on li "Consumer - The URL endpoint which receives the HTTP post requests." at bounding box center [419, 184] width 469 height 17
click at [378, 181] on li "Consumer - The URL endpoint which receives the HTTP post requests." at bounding box center [419, 184] width 469 height 17
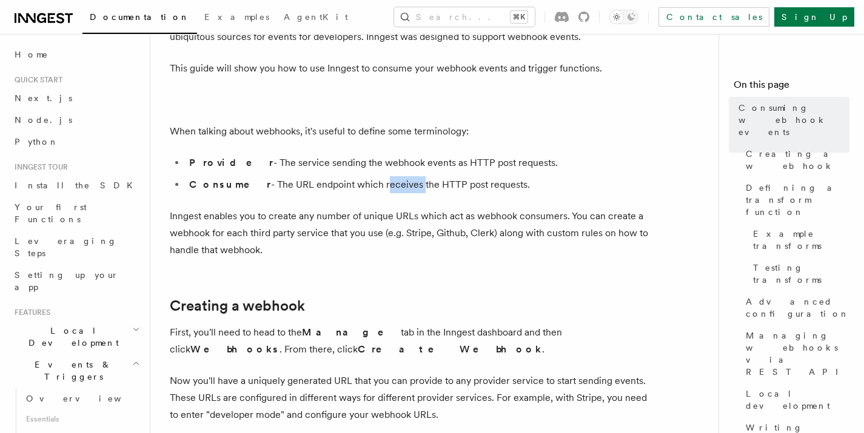
click at [378, 181] on li "Consumer - The URL endpoint which receives the HTTP post requests." at bounding box center [419, 184] width 469 height 17
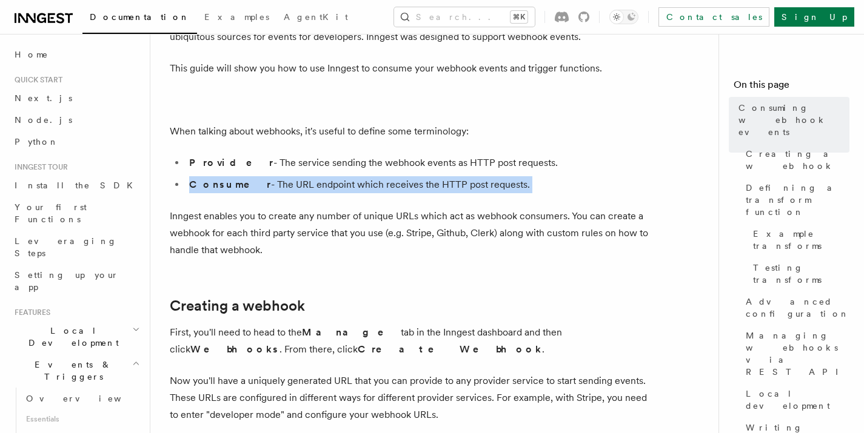
click at [378, 181] on li "Consumer - The URL endpoint which receives the HTTP post requests." at bounding box center [419, 184] width 469 height 17
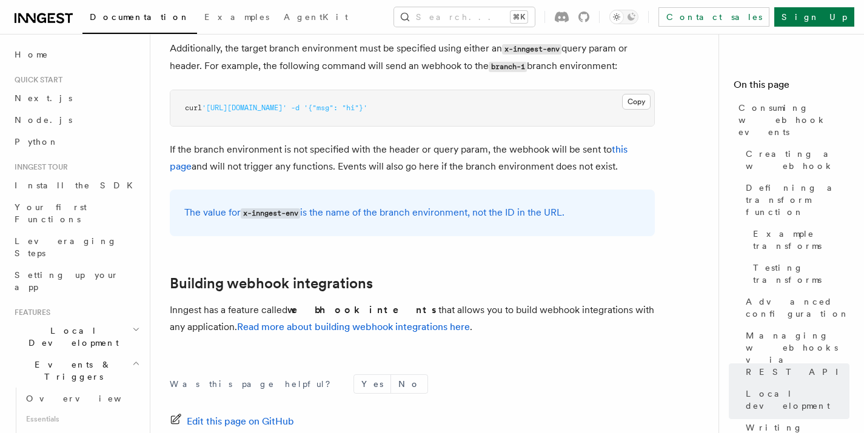
scroll to position [4205, 0]
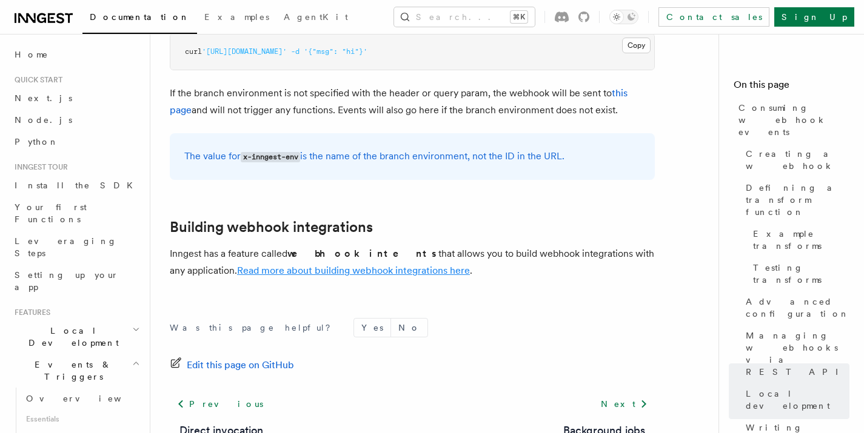
click at [359, 265] on link "Read more about building webhook integrations here" at bounding box center [353, 271] width 233 height 12
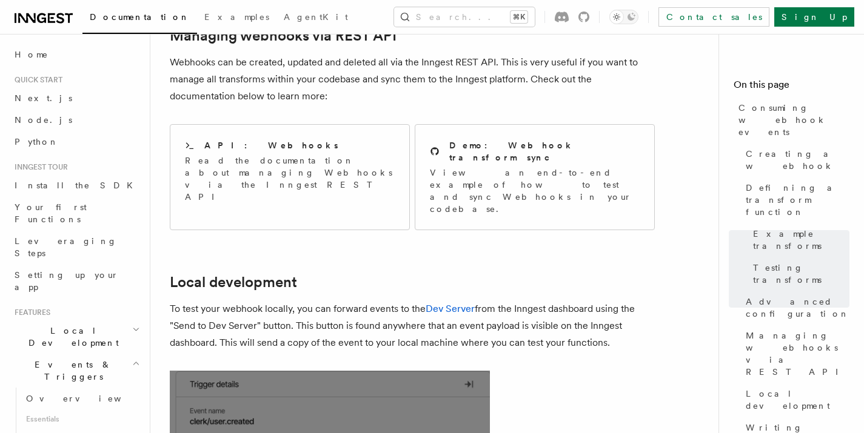
scroll to position [2580, 0]
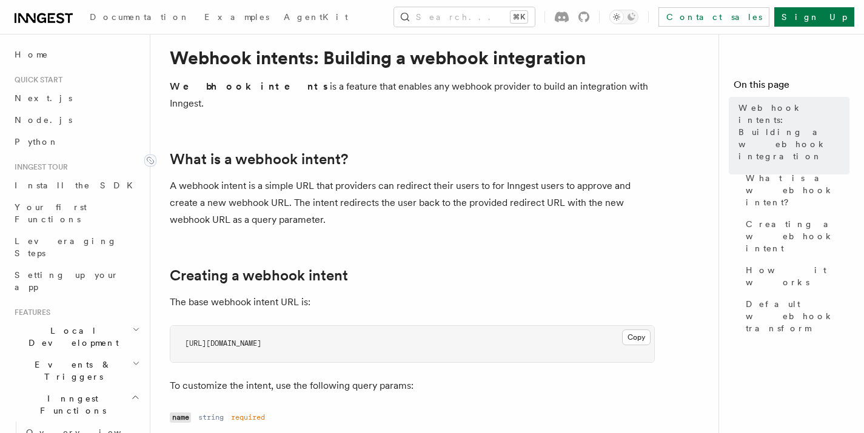
scroll to position [7, 0]
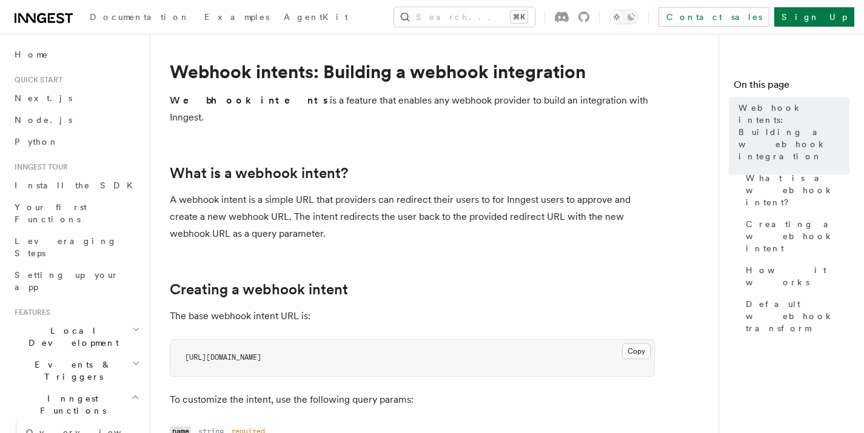
click at [336, 192] on p "A webhook intent is a simple URL that providers can redirect their users to for…" at bounding box center [412, 217] width 485 height 51
click at [420, 192] on p "A webhook intent is a simple URL that providers can redirect their users to for…" at bounding box center [412, 217] width 485 height 51
click at [481, 192] on p "A webhook intent is a simple URL that providers can redirect their users to for…" at bounding box center [412, 217] width 485 height 51
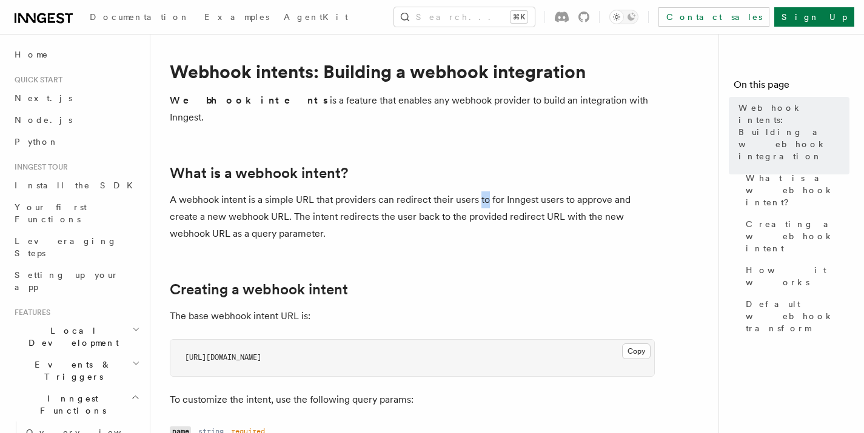
click at [480, 192] on p "A webhook intent is a simple URL that providers can redirect their users to for…" at bounding box center [412, 217] width 485 height 51
click at [188, 198] on p "A webhook intent is a simple URL that providers can redirect their users to for…" at bounding box center [412, 217] width 485 height 51
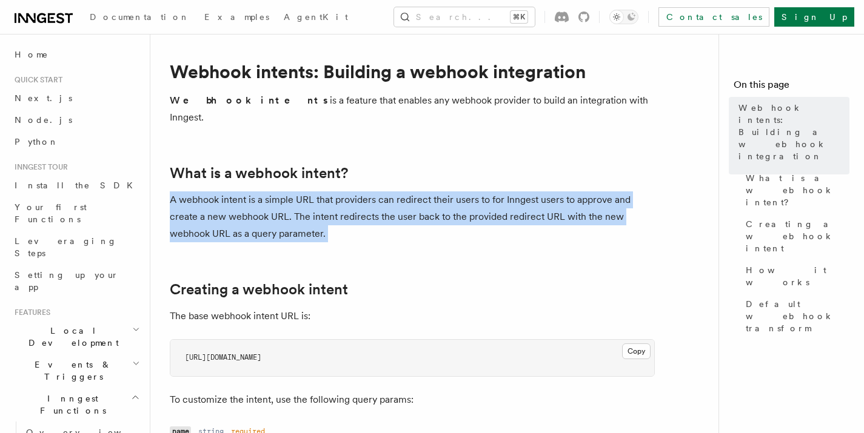
click at [188, 198] on p "A webhook intent is a simple URL that providers can redirect their users to for…" at bounding box center [412, 217] width 485 height 51
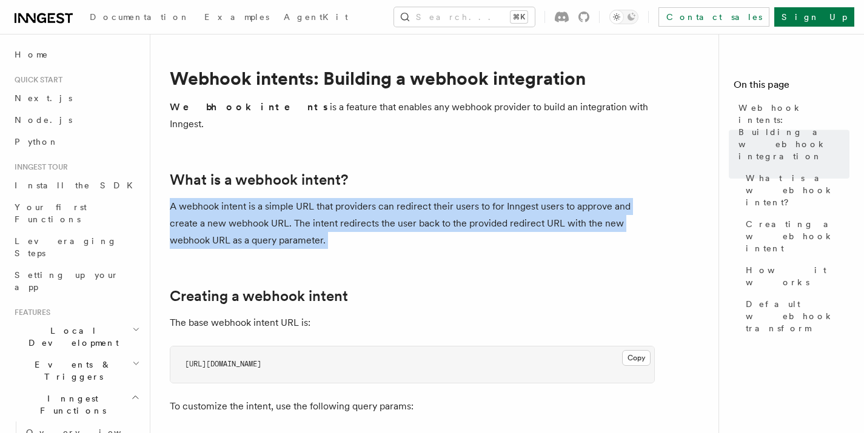
scroll to position [0, 0]
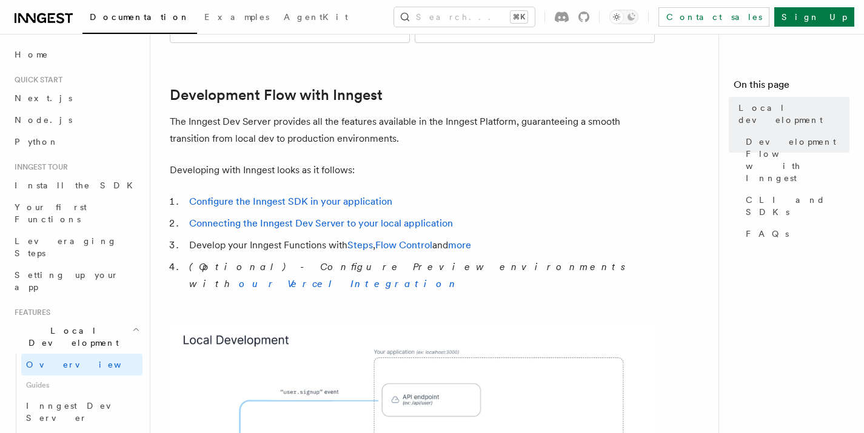
scroll to position [599, 0]
click at [315, 195] on link "Configure the Inngest SDK in your application" at bounding box center [290, 201] width 203 height 12
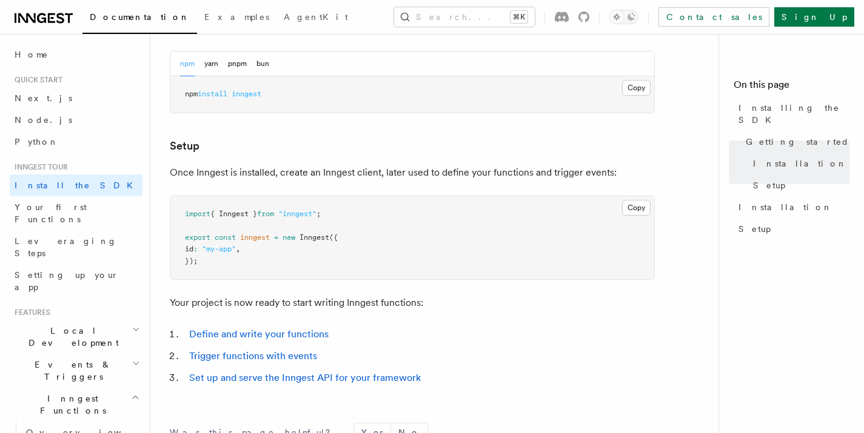
scroll to position [397, 0]
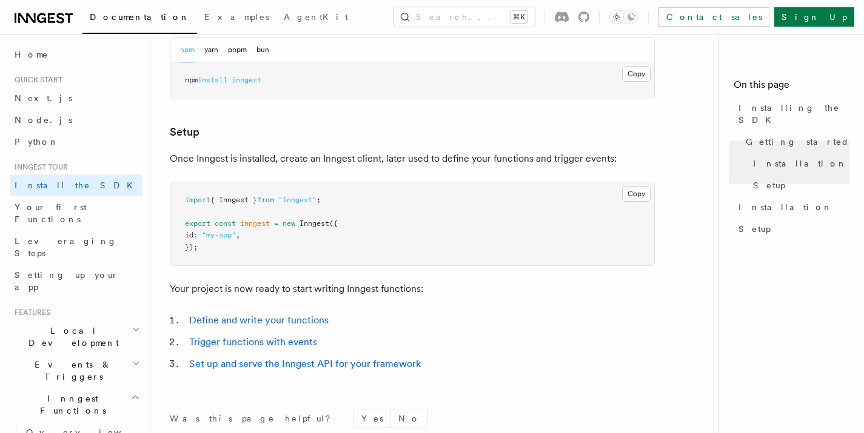
click at [363, 158] on p "Once Inngest is installed, create an Inngest client, later used to define your …" at bounding box center [412, 158] width 485 height 17
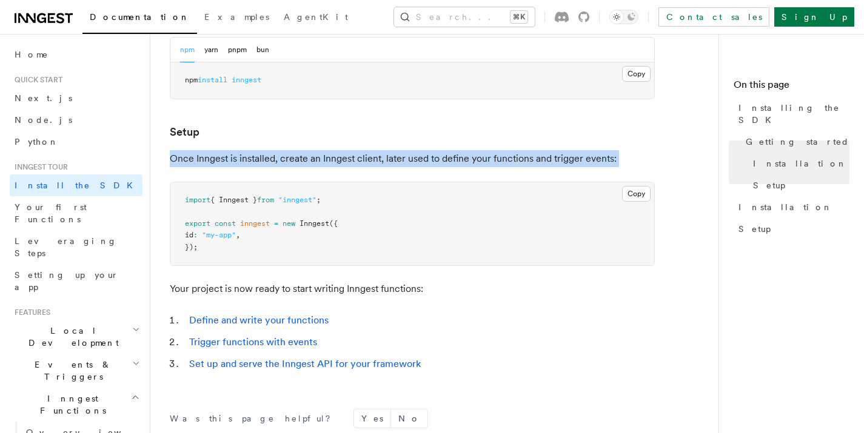
click at [363, 157] on p "Once Inngest is installed, create an Inngest client, later used to define your …" at bounding box center [412, 158] width 485 height 17
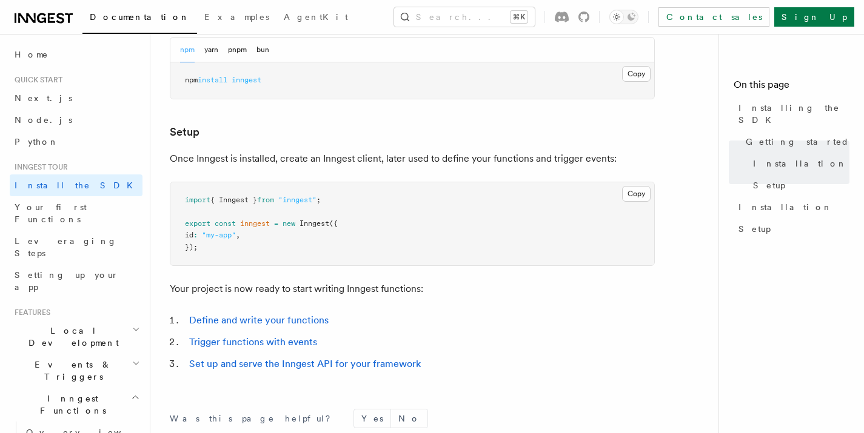
click at [367, 195] on pre "import { Inngest } from "inngest" ; export const inngest = new Inngest ({ id : …" at bounding box center [412, 224] width 484 height 84
